Goal: Transaction & Acquisition: Purchase product/service

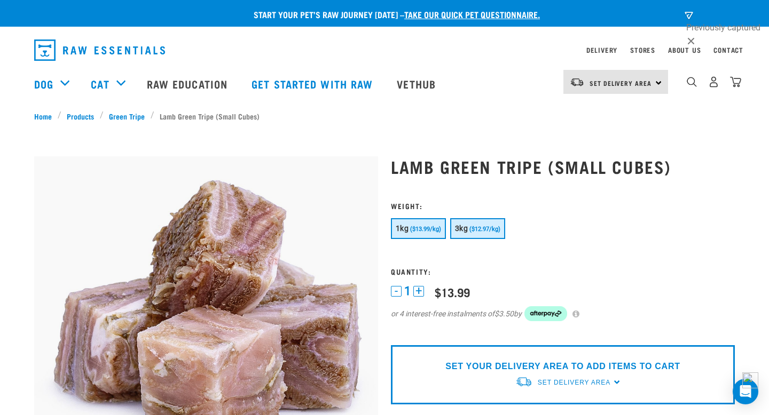
click at [470, 234] on button "3kg ($12.97/kg)" at bounding box center [477, 228] width 55 height 21
click at [626, 76] on link "Set Delivery Area" at bounding box center [621, 83] width 62 height 17
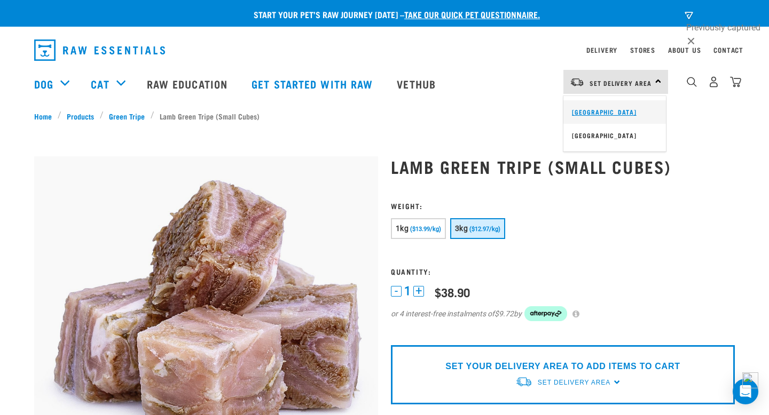
click at [596, 116] on link "[GEOGRAPHIC_DATA]" at bounding box center [614, 111] width 103 height 23
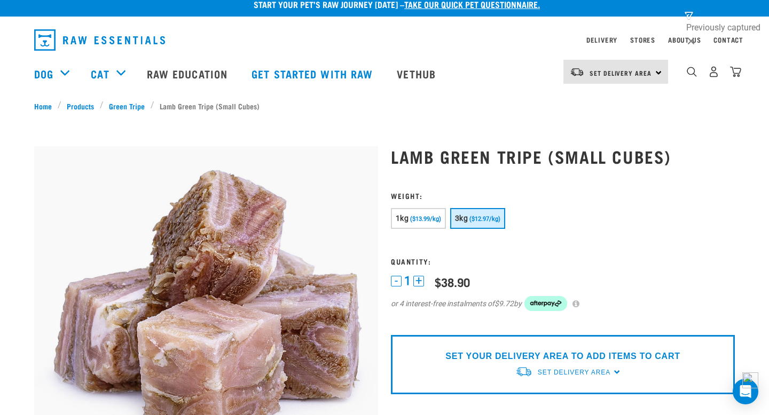
scroll to position [14, 0]
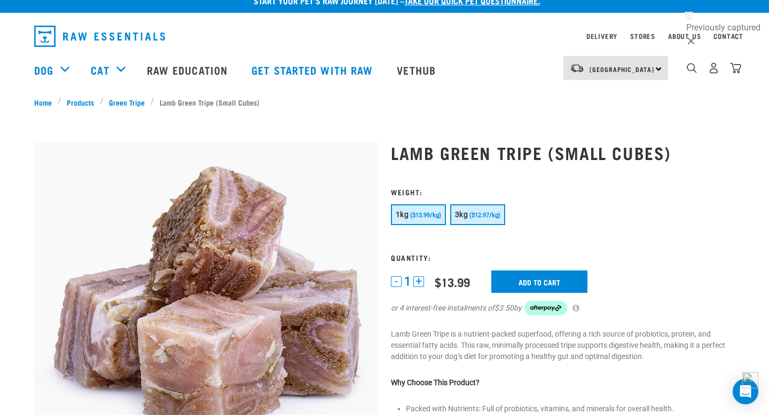
click at [488, 219] on button "3kg ($12.97/kg)" at bounding box center [477, 215] width 55 height 21
click at [532, 286] on input "Add to cart" at bounding box center [539, 282] width 96 height 22
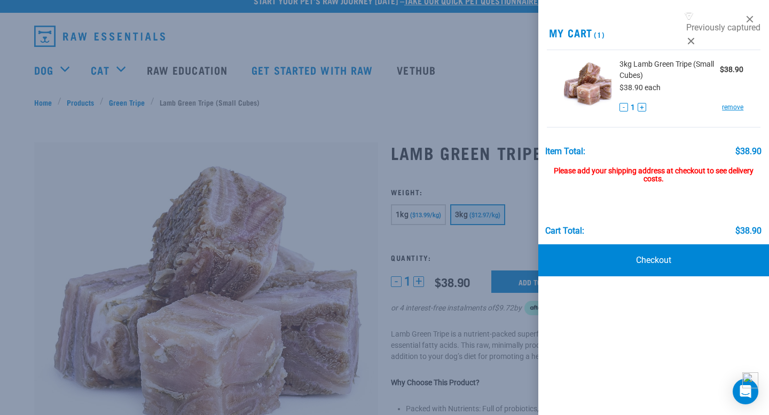
click at [408, 128] on div at bounding box center [384, 207] width 769 height 415
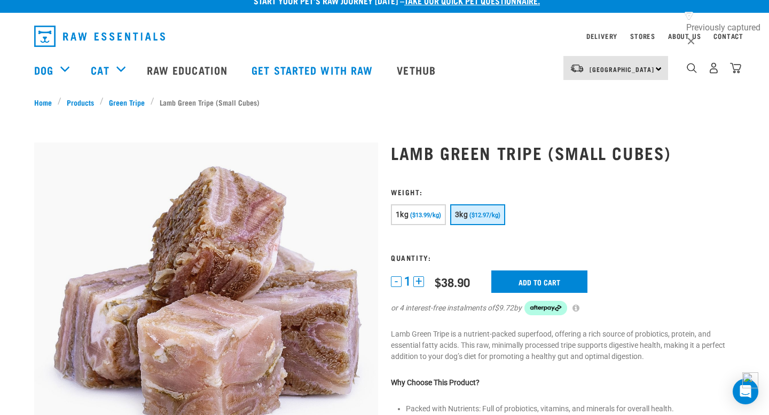
click at [106, 27] on img "dropdown navigation" at bounding box center [99, 36] width 131 height 21
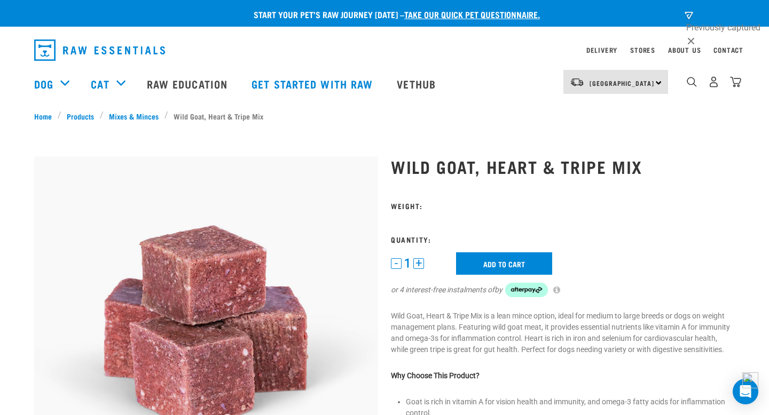
click at [587, 85] on div "North Island North Island South Island" at bounding box center [615, 82] width 105 height 24
click at [499, 84] on div "Dog Shop All Dog Get Started Packs Wildly Good Meal Packs Shop By Category" at bounding box center [387, 83] width 707 height 43
click at [502, 262] on input "Add to cart" at bounding box center [504, 264] width 96 height 22
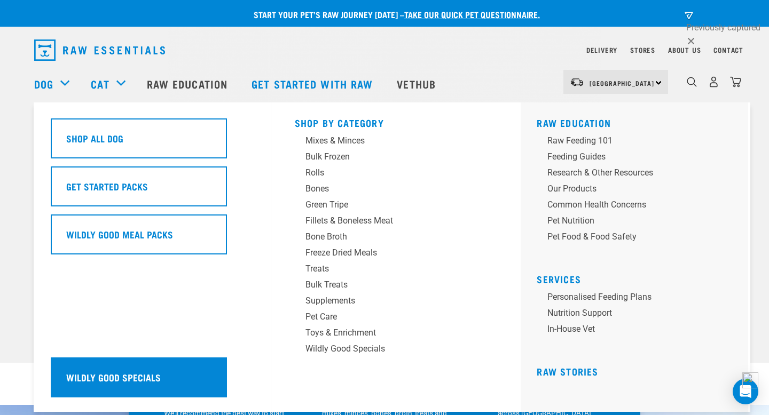
click at [112, 375] on h5 "Wildly Good Specials" at bounding box center [113, 378] width 95 height 14
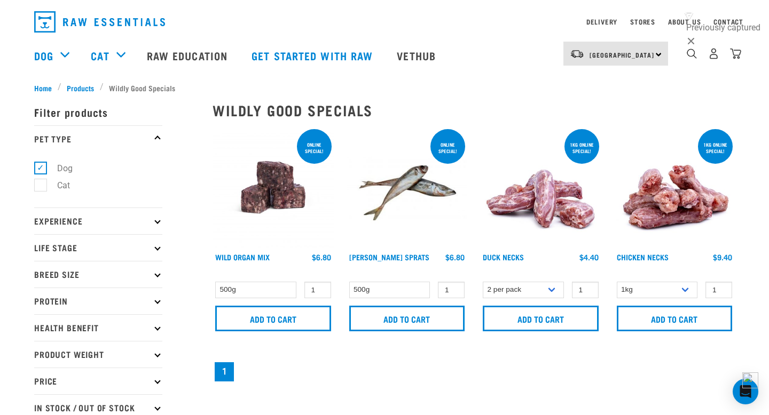
scroll to position [29, 0]
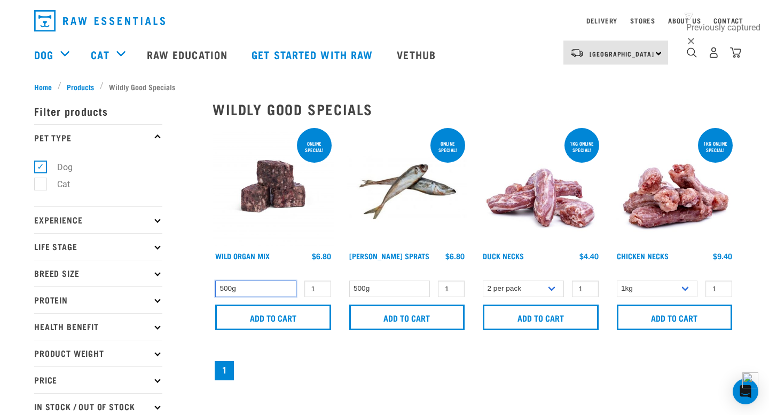
click at [263, 292] on select "500g" at bounding box center [255, 289] width 81 height 17
